Goal: Task Accomplishment & Management: Manage account settings

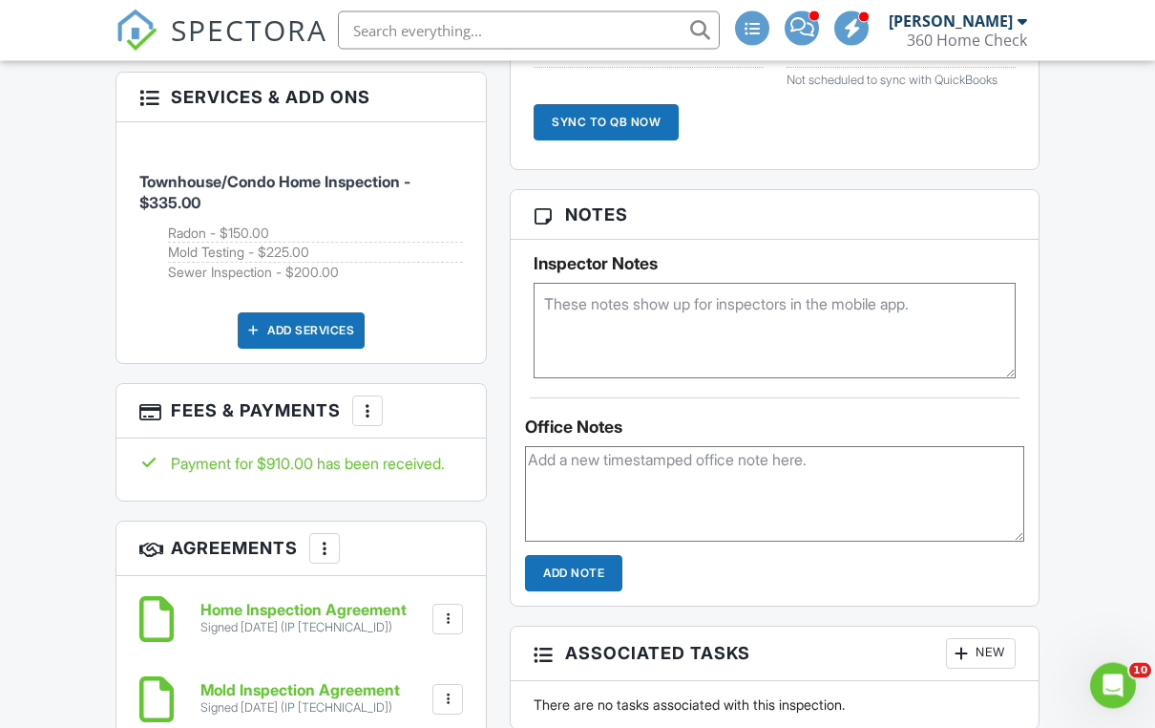
scroll to position [1282, 0]
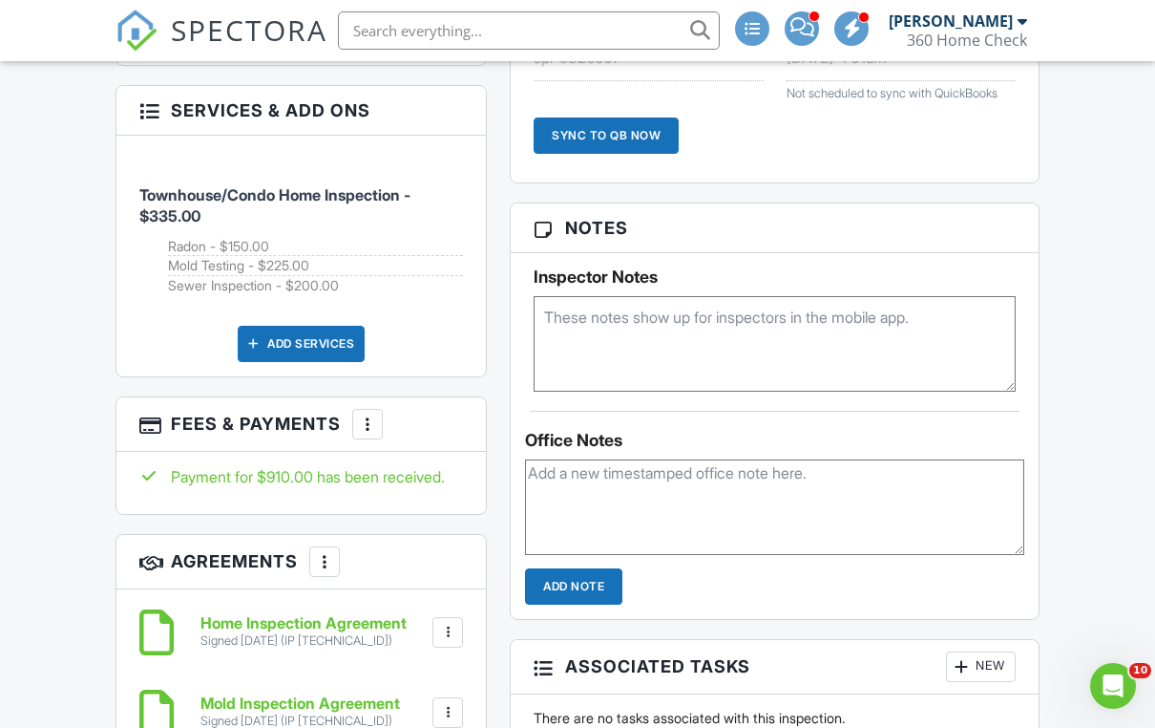
click at [357, 426] on div "More" at bounding box center [367, 424] width 31 height 31
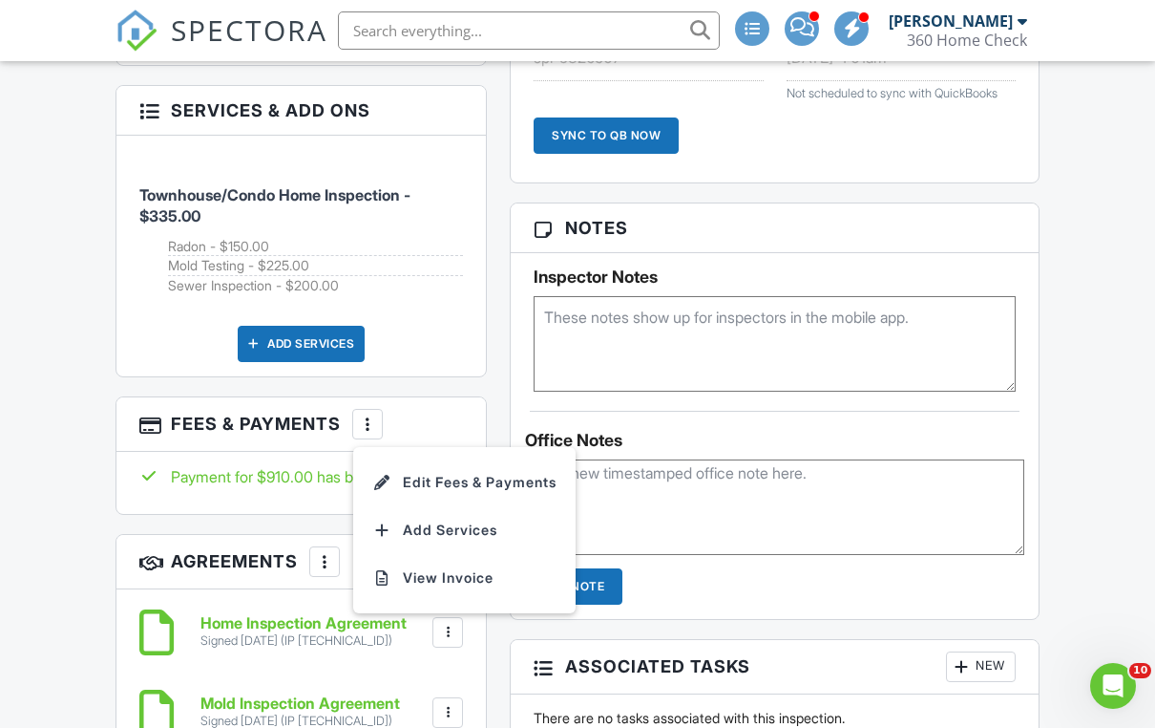
click at [469, 479] on li "Edit Fees & Payments" at bounding box center [465, 482] width 200 height 48
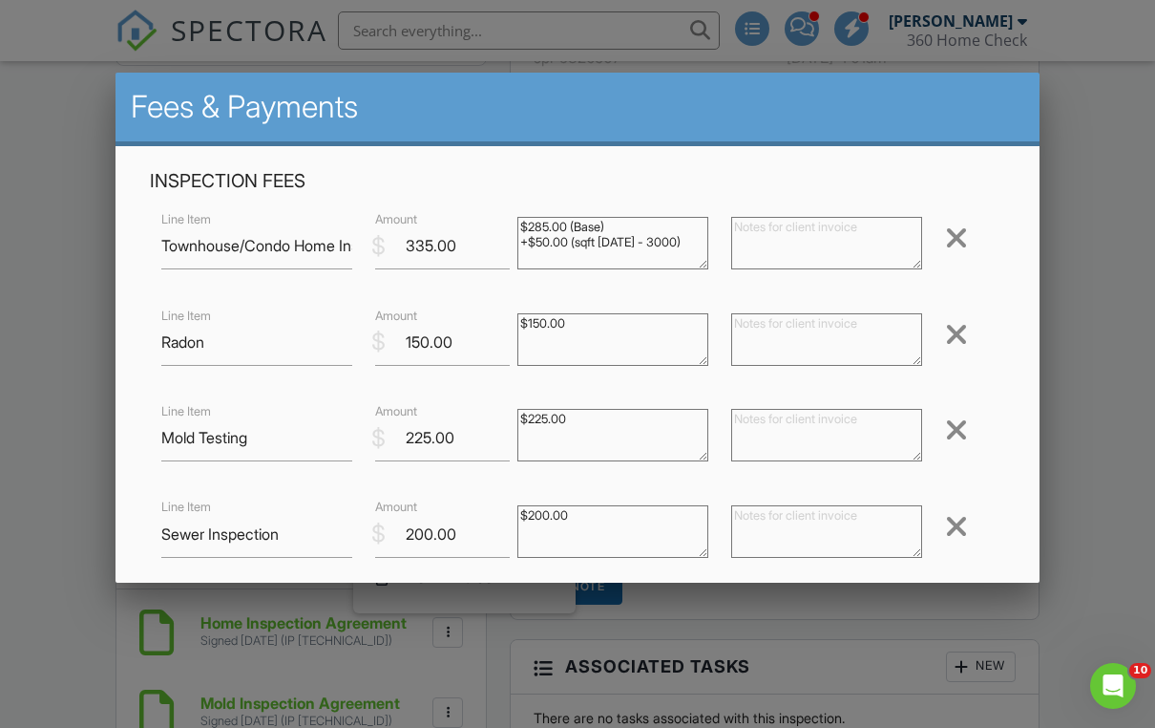
click at [961, 322] on div at bounding box center [956, 334] width 23 height 31
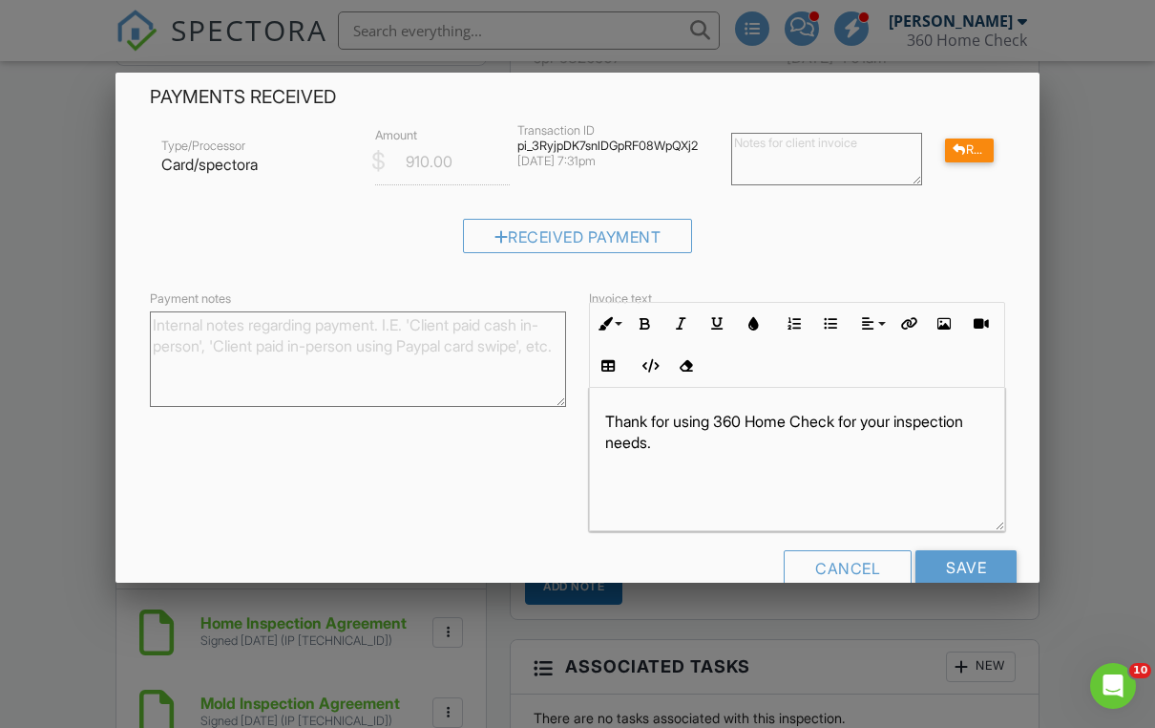
scroll to position [460, 0]
click at [977, 553] on input "Save" at bounding box center [966, 566] width 101 height 34
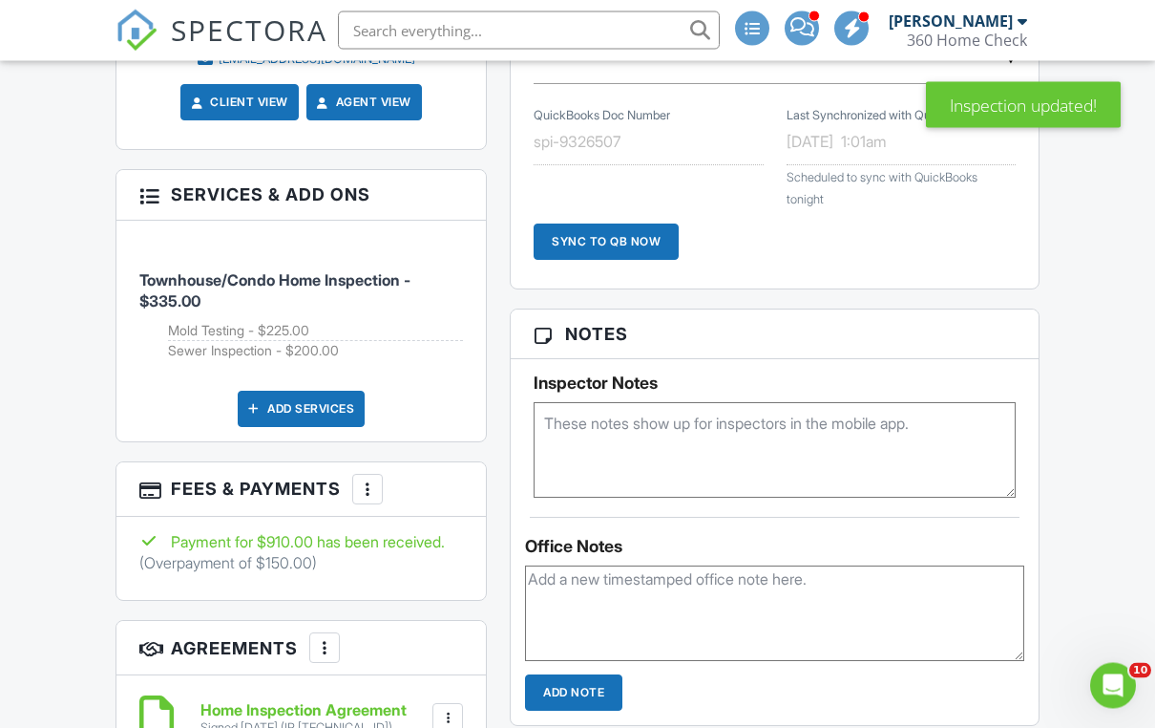
scroll to position [1404, 0]
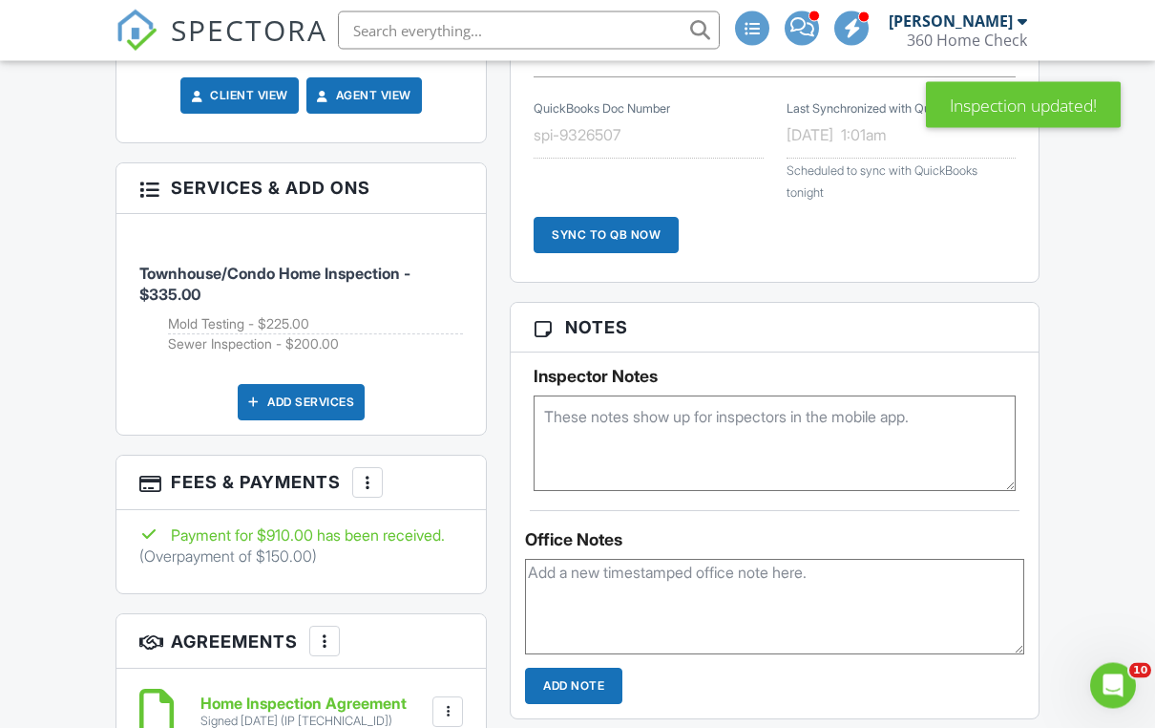
click at [361, 493] on div at bounding box center [367, 483] width 19 height 19
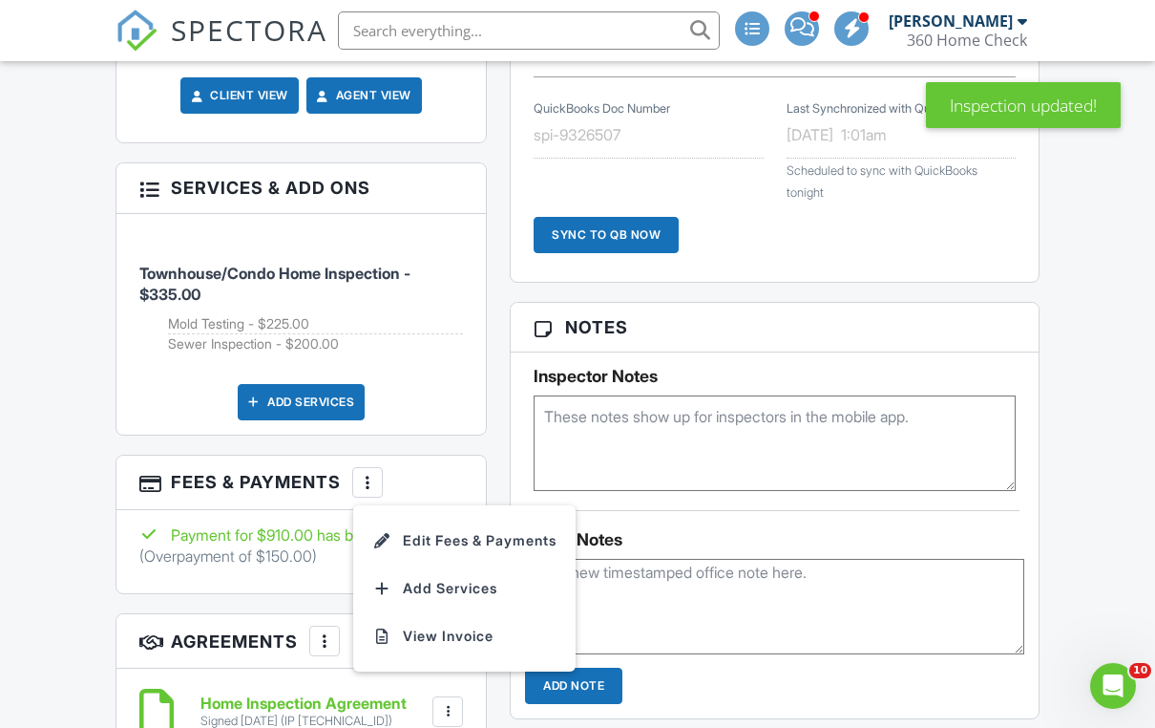
click at [450, 556] on li "Edit Fees & Payments" at bounding box center [465, 541] width 200 height 48
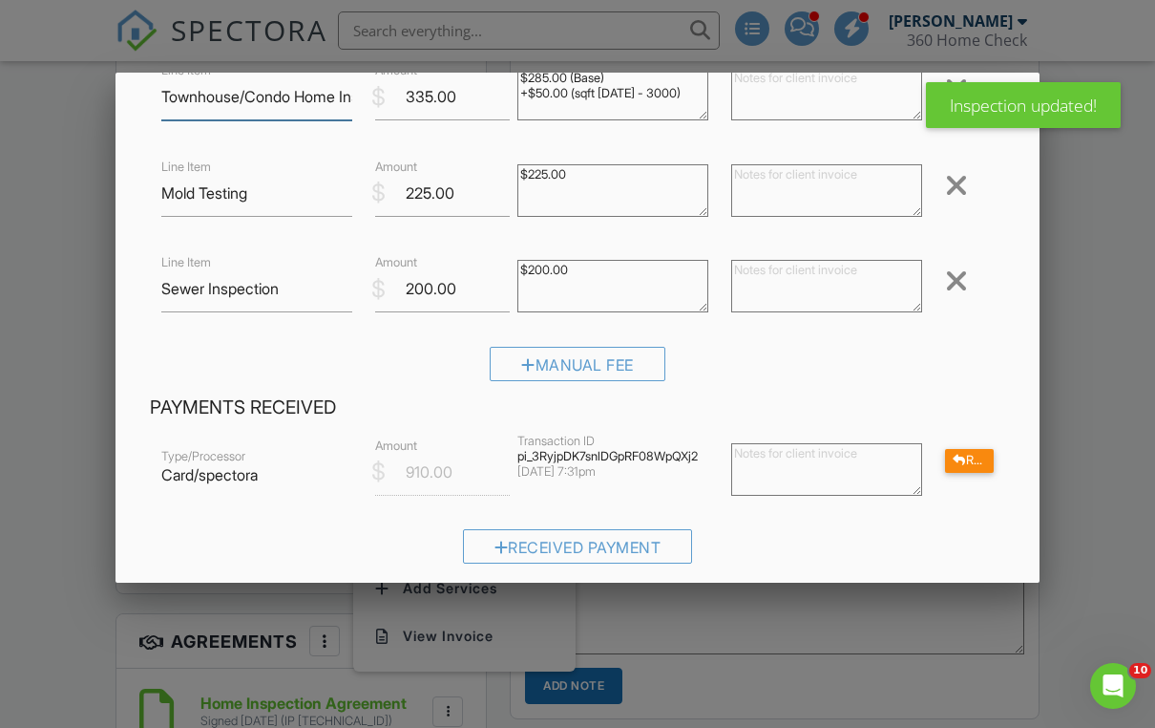
scroll to position [158, 0]
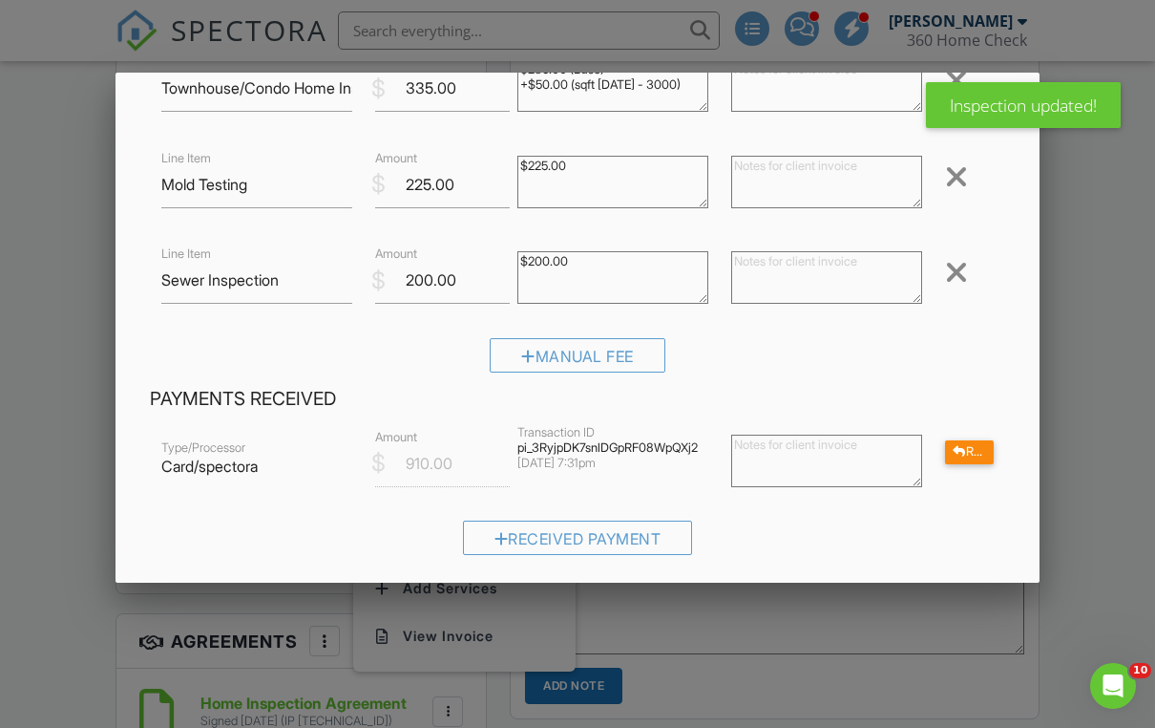
click at [984, 454] on div "Refund" at bounding box center [969, 452] width 49 height 24
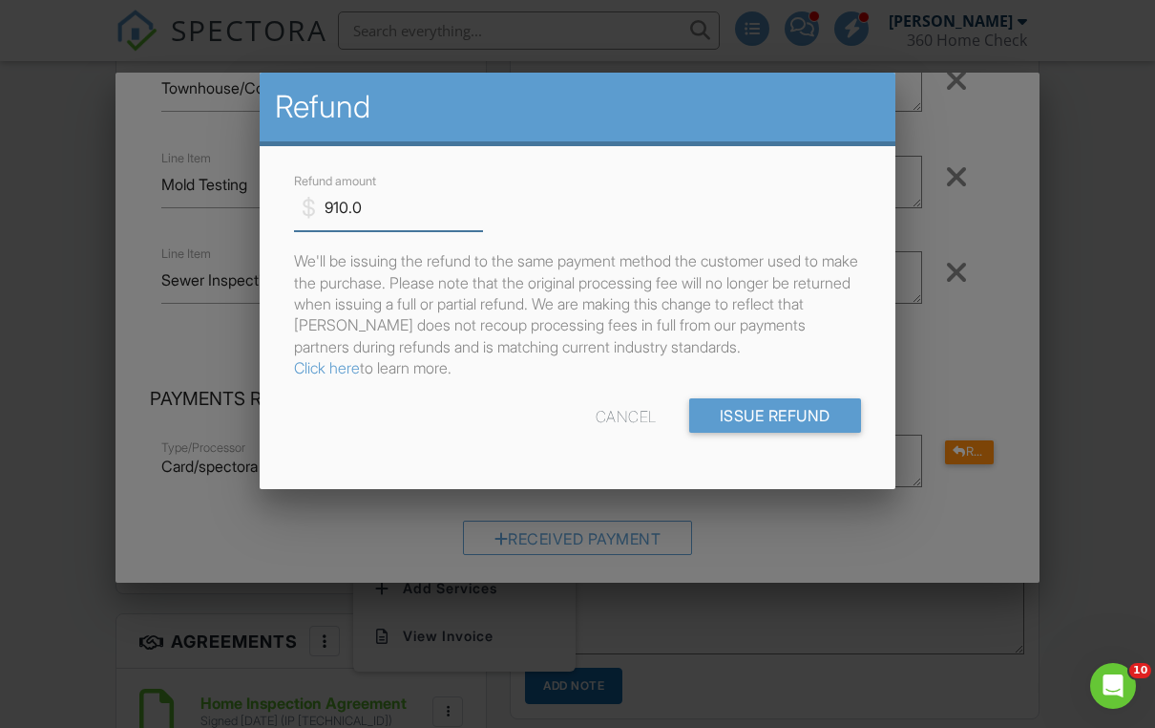
click at [381, 201] on input "910.0" at bounding box center [388, 207] width 189 height 47
type input "9"
type input "150"
click at [773, 414] on input "Issue Refund" at bounding box center [775, 415] width 172 height 34
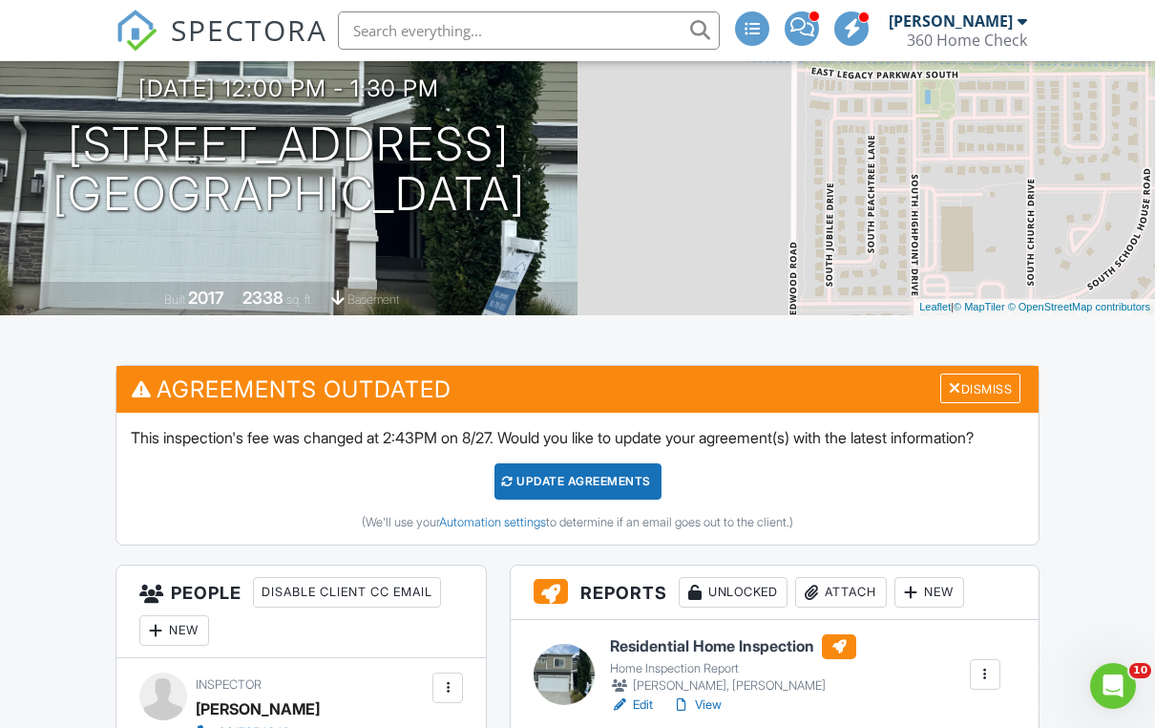
click at [602, 499] on div "Update Agreements" at bounding box center [578, 481] width 167 height 36
